Goal: Find specific page/section: Find specific page/section

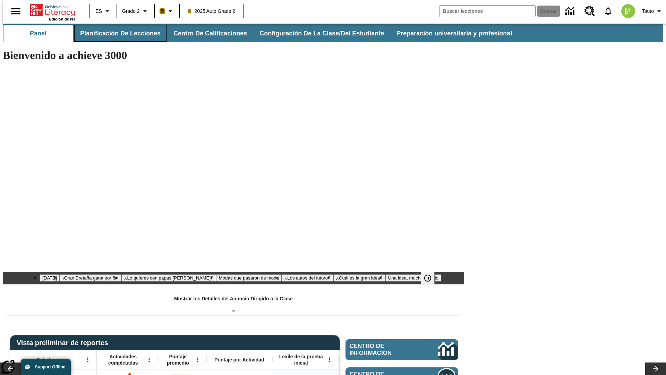
click at [116, 33] on button "Planificación de lecciones" at bounding box center [120, 33] width 92 height 17
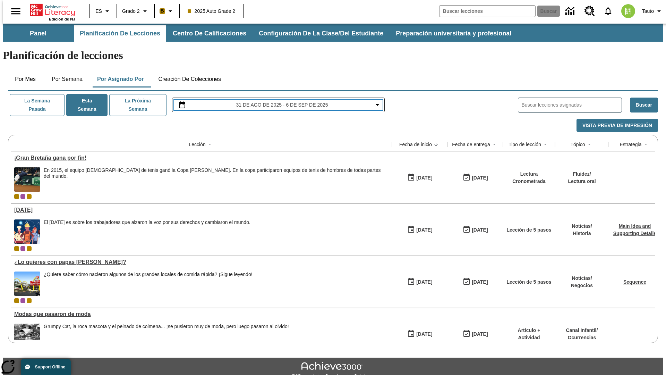
click at [278, 101] on span "31 de ago de 2025 - 6 de sep de 2025" at bounding box center [282, 104] width 92 height 7
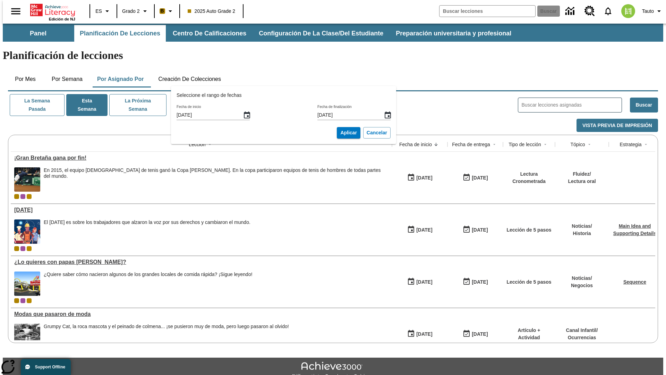
click at [249, 115] on icon "Fecha de inicio, Selecciona una fecha, agosto 31, 2025, Seleccionada" at bounding box center [247, 114] width 6 height 7
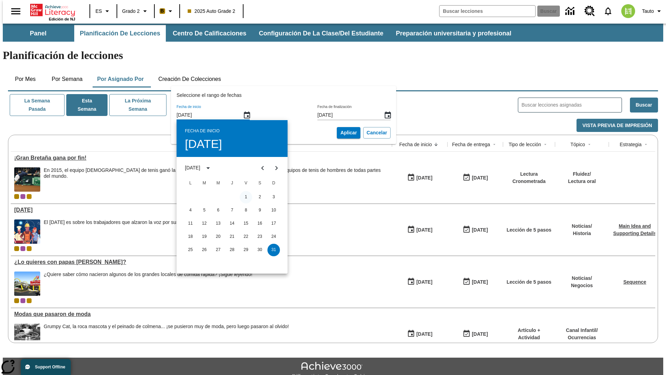
click at [246, 197] on button "1" at bounding box center [246, 197] width 12 height 12
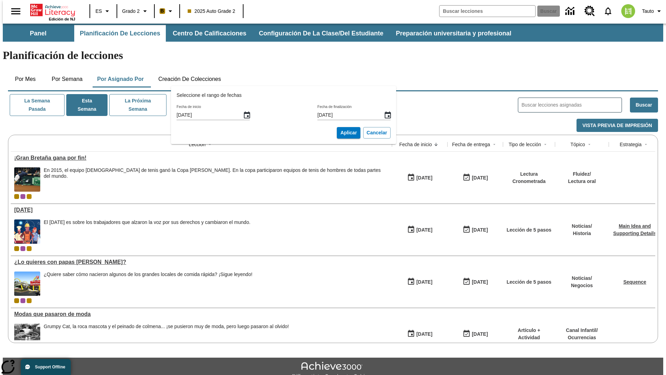
type input "[DATE]"
click at [366, 132] on button "Cancelar" at bounding box center [376, 132] width 27 height 11
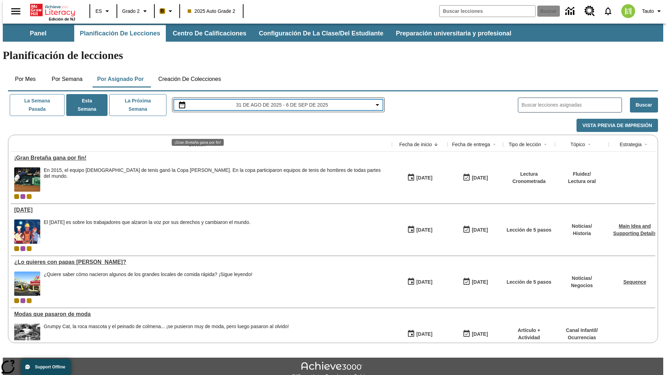
click at [278, 101] on span "31 de ago de 2025 - 6 de sep de 2025" at bounding box center [282, 104] width 92 height 7
